Goal: Information Seeking & Learning: Learn about a topic

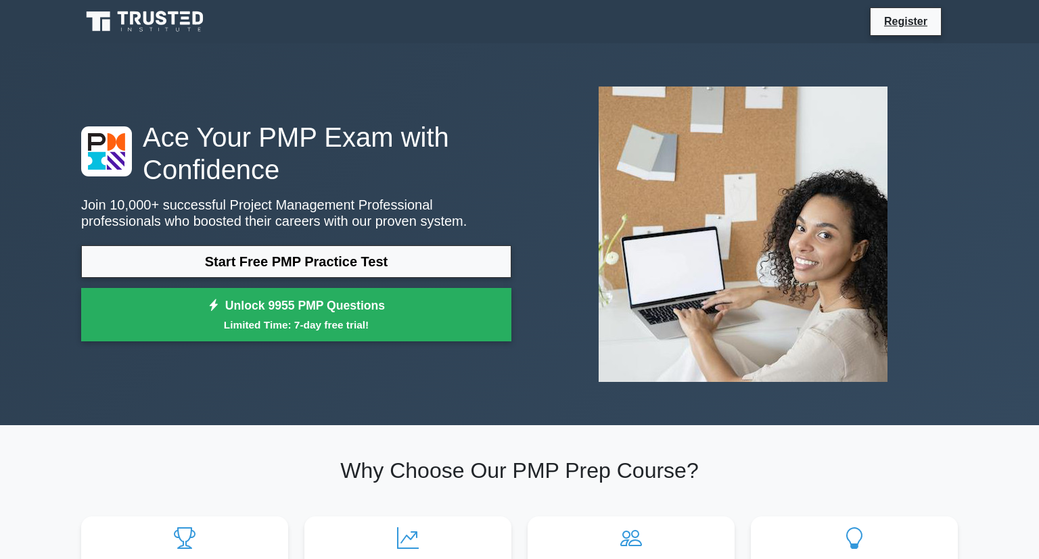
click at [402, 245] on link "Start Free PMP Practice Test" at bounding box center [296, 261] width 430 height 32
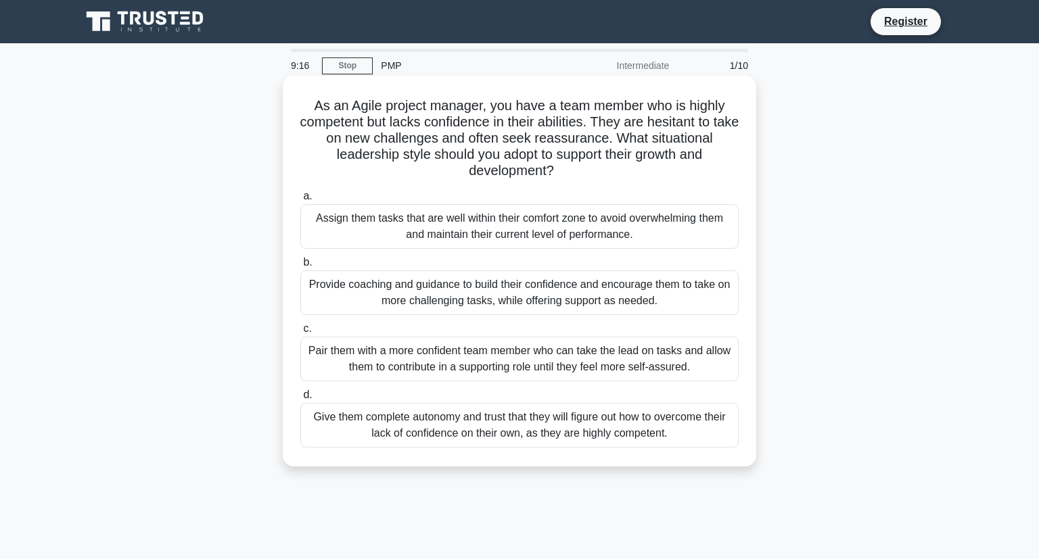
click at [425, 295] on div "Provide coaching and guidance to build their confidence and encourage them to t…" at bounding box center [519, 292] width 438 height 45
click at [300, 267] on input "b. Provide coaching and guidance to build their confidence and encourage them t…" at bounding box center [300, 262] width 0 height 9
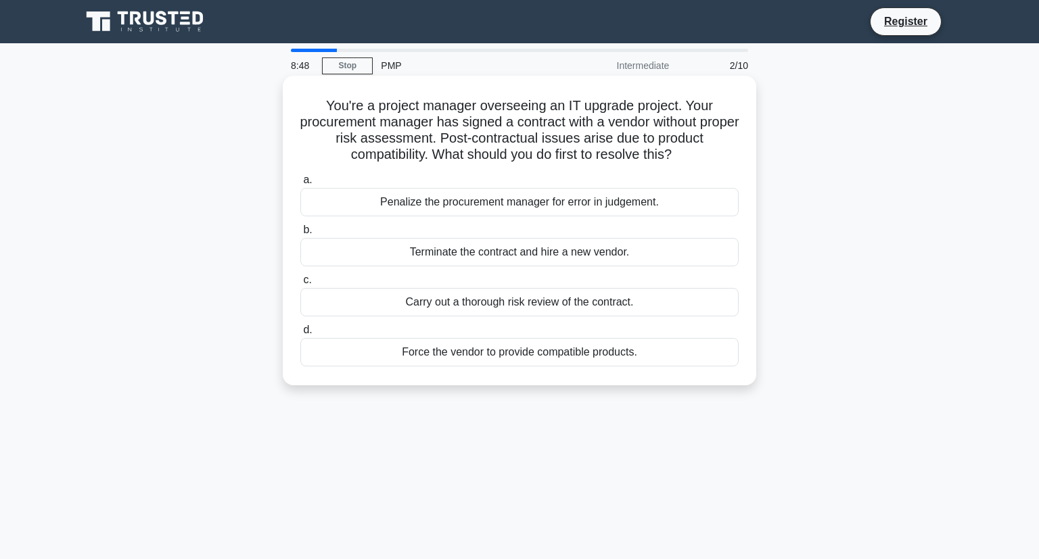
click at [415, 304] on div "Carry out a thorough risk review of the contract." at bounding box center [519, 302] width 438 height 28
click at [300, 285] on input "c. Carry out a thorough risk review of the contract." at bounding box center [300, 280] width 0 height 9
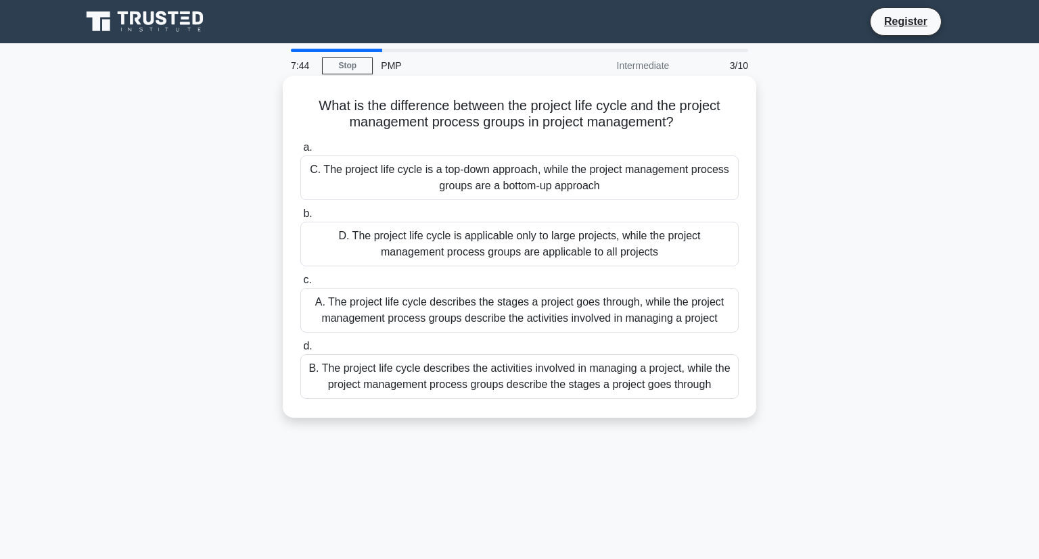
click at [417, 317] on div "A. The project life cycle describes the stages a project goes through, while th…" at bounding box center [519, 310] width 438 height 45
click at [300, 285] on input "c. A. The project life cycle describes the stages a project goes through, while…" at bounding box center [300, 280] width 0 height 9
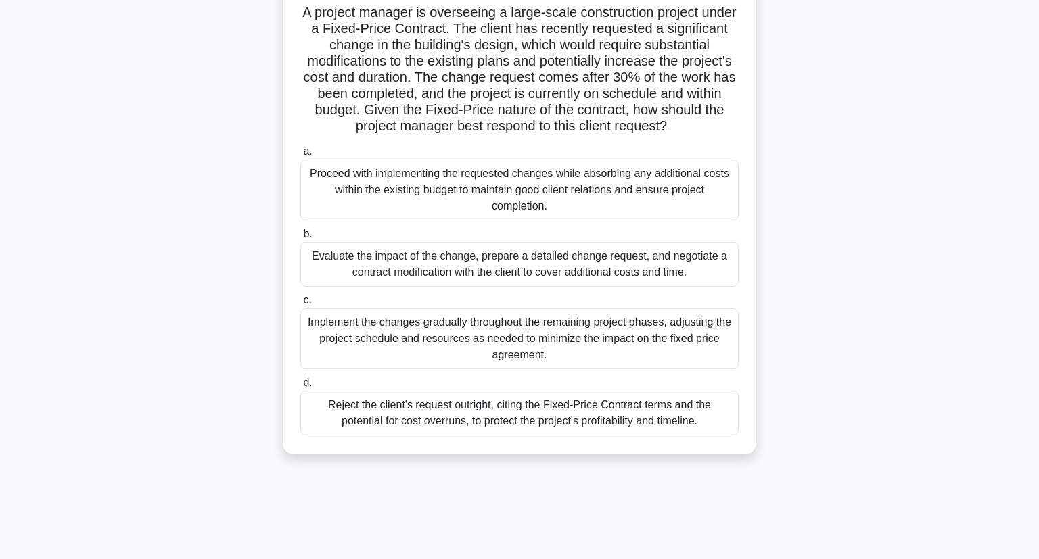
scroll to position [98, 0]
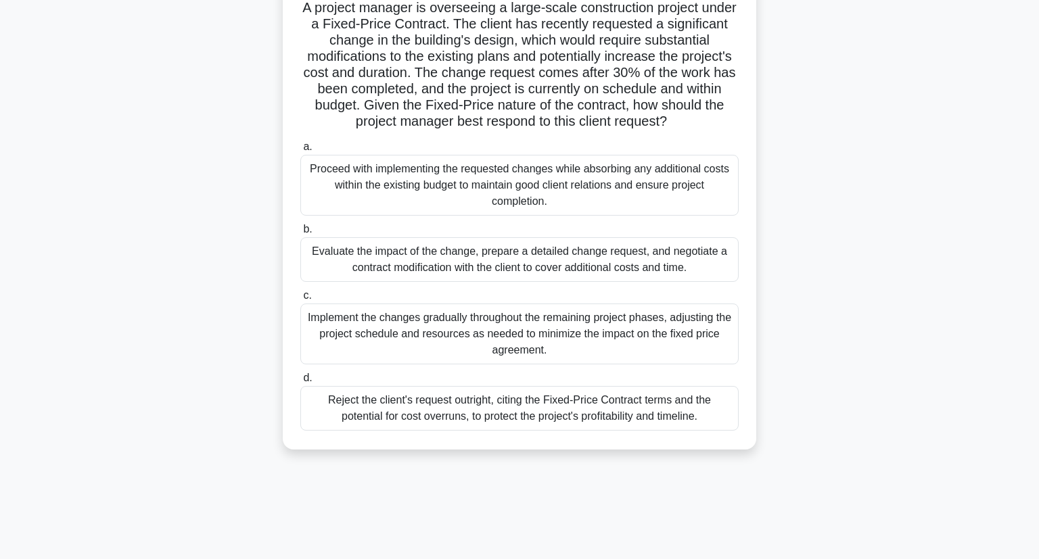
click at [478, 272] on div "Evaluate the impact of the change, prepare a detailed change request, and negot…" at bounding box center [519, 259] width 438 height 45
click at [300, 234] on input "b. Evaluate the impact of the change, prepare a detailed change request, and ne…" at bounding box center [300, 229] width 0 height 9
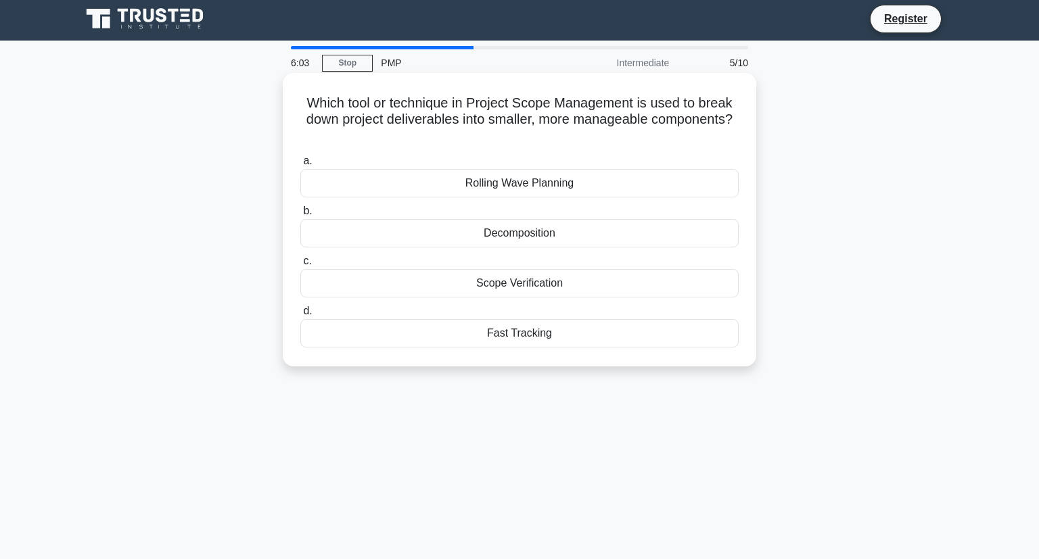
scroll to position [0, 0]
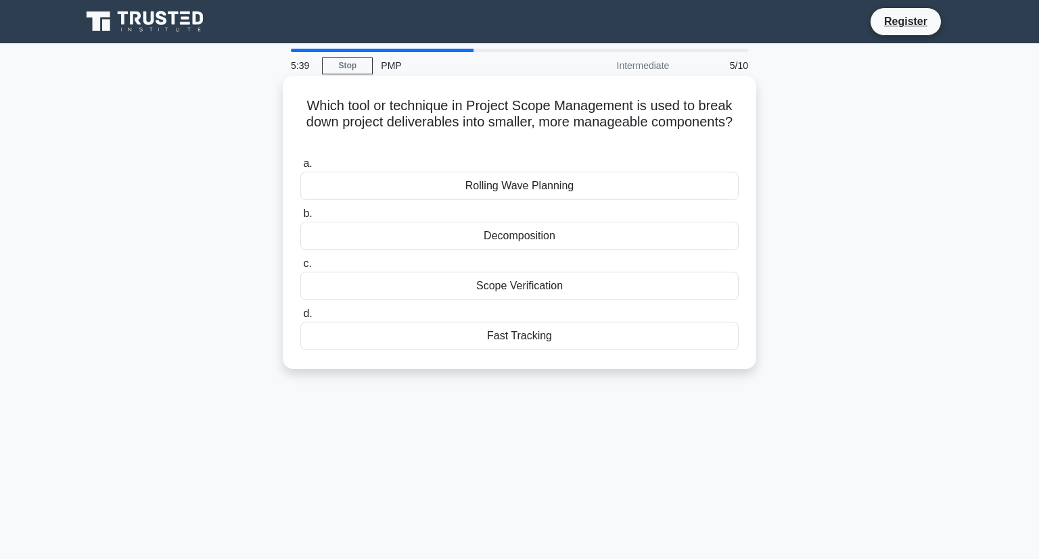
click at [479, 168] on label "a. Rolling Wave Planning" at bounding box center [519, 178] width 438 height 45
click at [300, 168] on input "a. Rolling Wave Planning" at bounding box center [300, 164] width 0 height 9
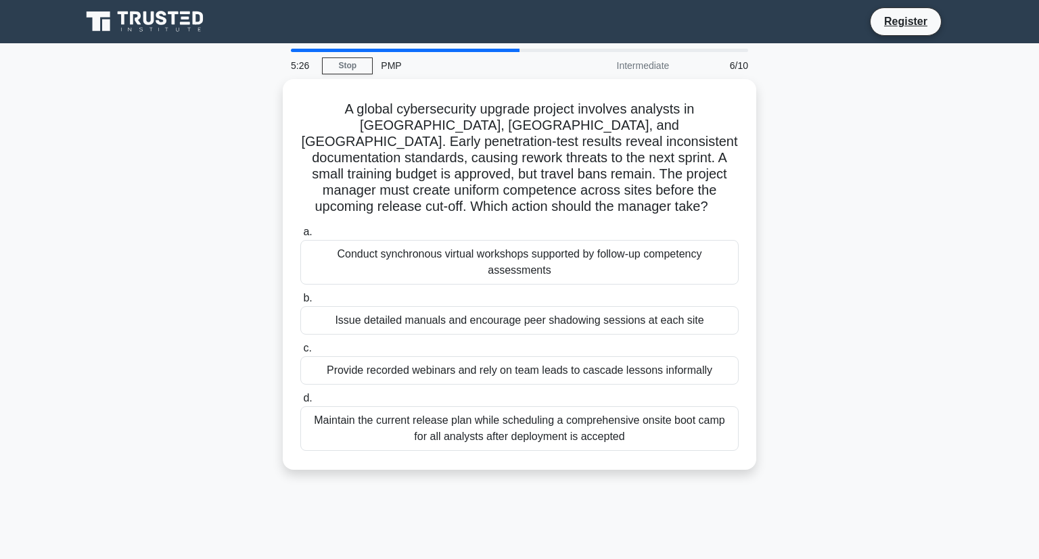
click at [4, 283] on main "5:26 Stop PMP Intermediate 6/10 A global cybersecurity upgrade project involves…" at bounding box center [519, 386] width 1039 height 687
click at [0, 273] on main "5:25 Stop PMP Intermediate 6/10 A global cybersecurity upgrade project involves…" at bounding box center [519, 386] width 1039 height 687
click at [30, 283] on main "5:19 Stop PMP Intermediate 6/10 A global cybersecurity upgrade project involves…" at bounding box center [519, 386] width 1039 height 687
click at [859, 348] on div "A global cybersecurity upgrade project involves analysts in Europe, Asia, and N…" at bounding box center [519, 282] width 893 height 407
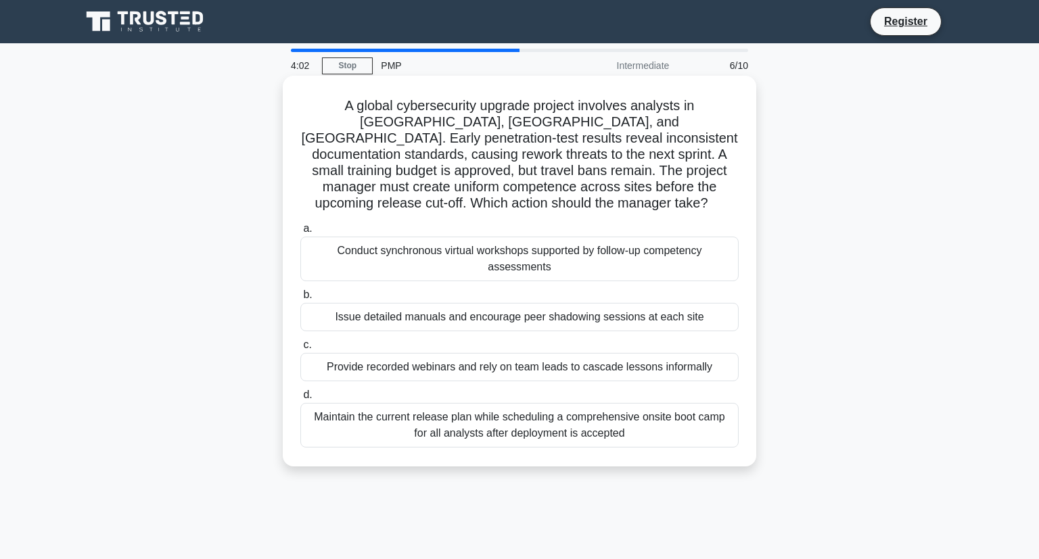
click at [615, 245] on div "Conduct synchronous virtual workshops supported by follow-up competency assessm…" at bounding box center [519, 259] width 438 height 45
click at [300, 233] on input "a. Conduct synchronous virtual workshops supported by follow-up competency asse…" at bounding box center [300, 228] width 0 height 9
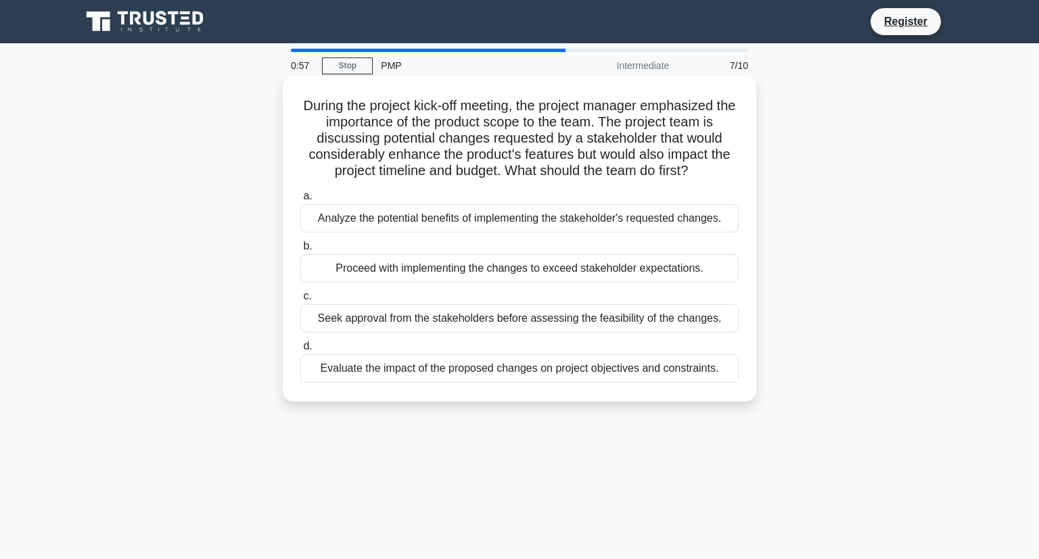
click at [575, 322] on div "Seek approval from the stakeholders before assessing the feasibility of the cha…" at bounding box center [519, 318] width 438 height 28
click at [300, 301] on input "c. Seek approval from the stakeholders before assessing the feasibility of the …" at bounding box center [300, 296] width 0 height 9
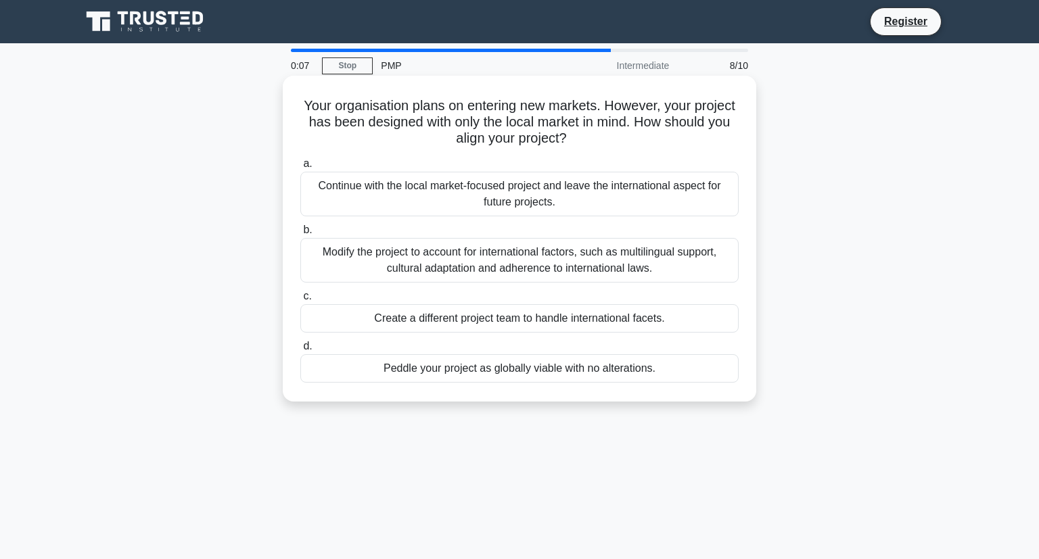
click at [537, 275] on div "Modify the project to account for international factors, such as multilingual s…" at bounding box center [519, 260] width 438 height 45
click at [300, 235] on input "b. Modify the project to account for international factors, such as multilingua…" at bounding box center [300, 230] width 0 height 9
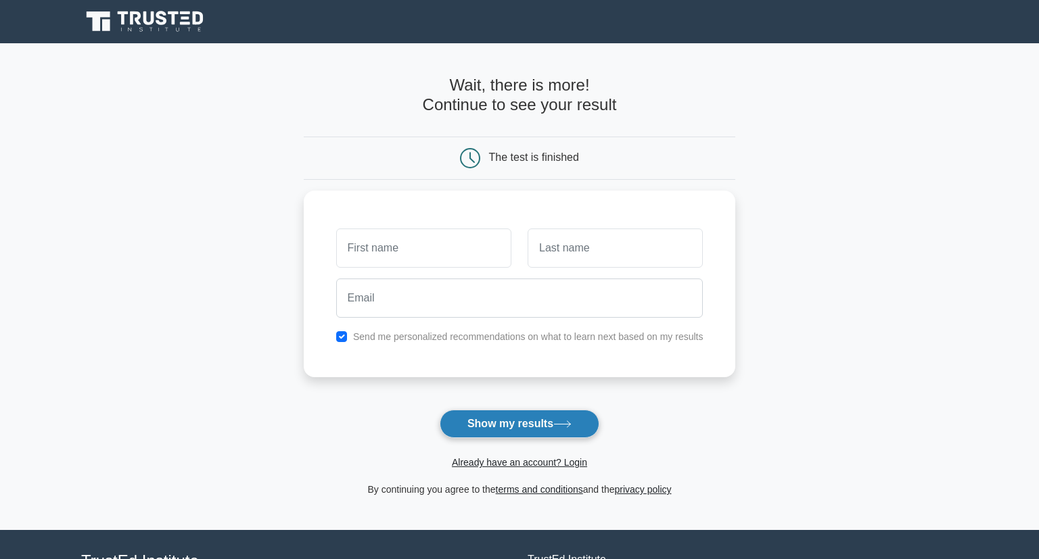
click at [498, 423] on button "Show my results" at bounding box center [520, 424] width 160 height 28
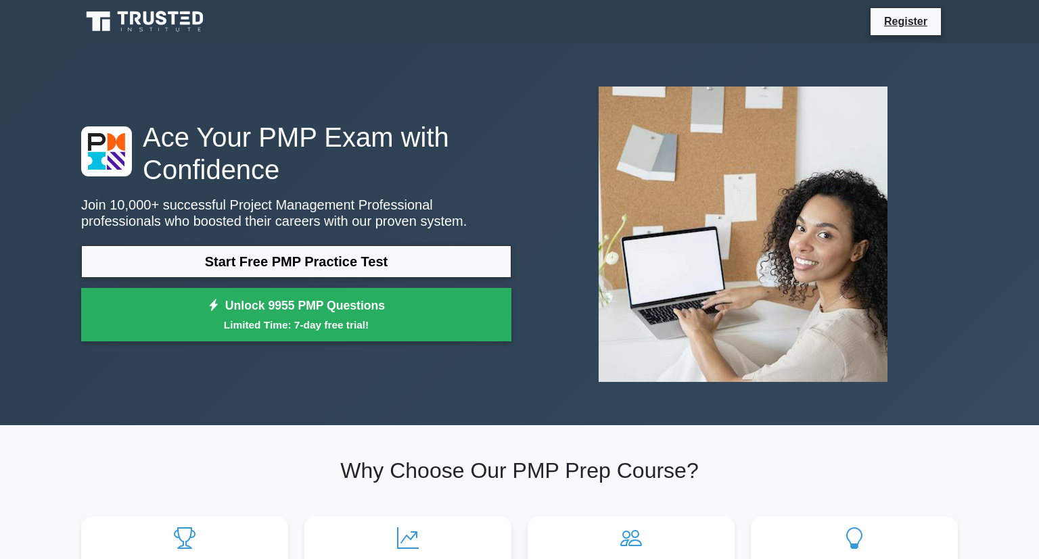
scroll to position [128, 0]
